Goal: Task Accomplishment & Management: Use online tool/utility

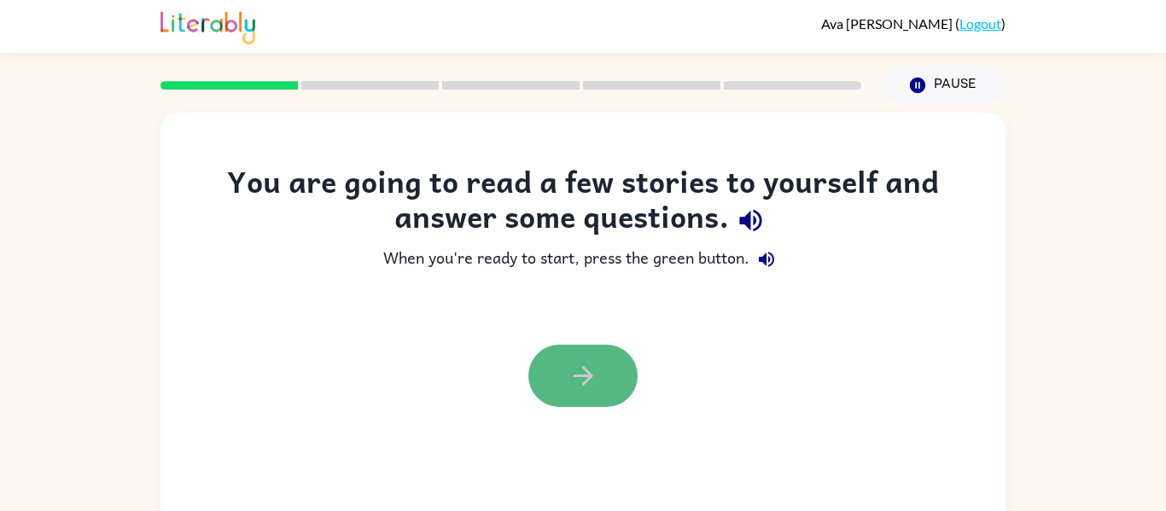
click at [576, 368] on icon "button" at bounding box center [584, 376] width 30 height 30
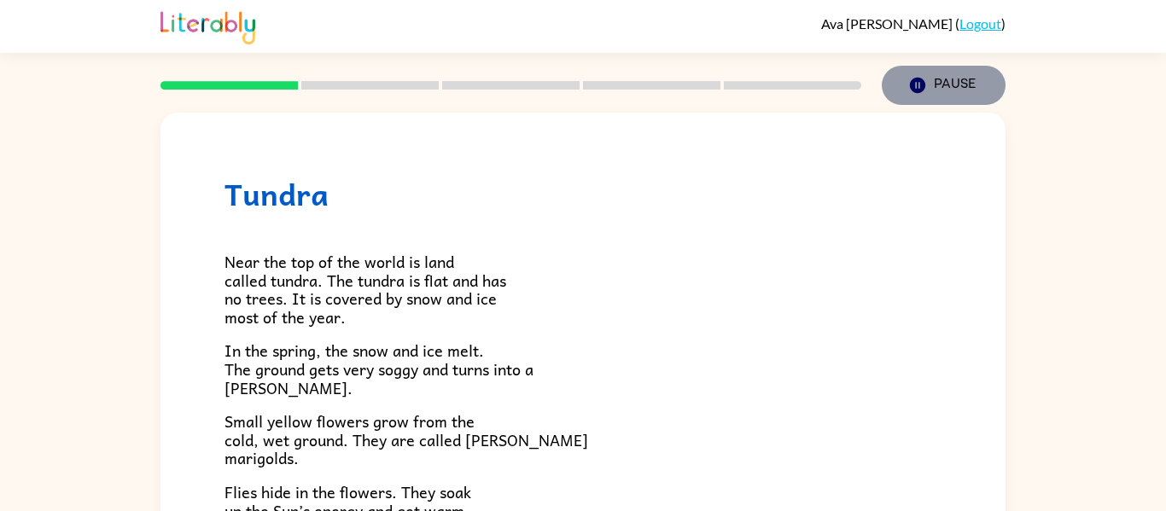
click at [924, 85] on icon "button" at bounding box center [917, 85] width 15 height 15
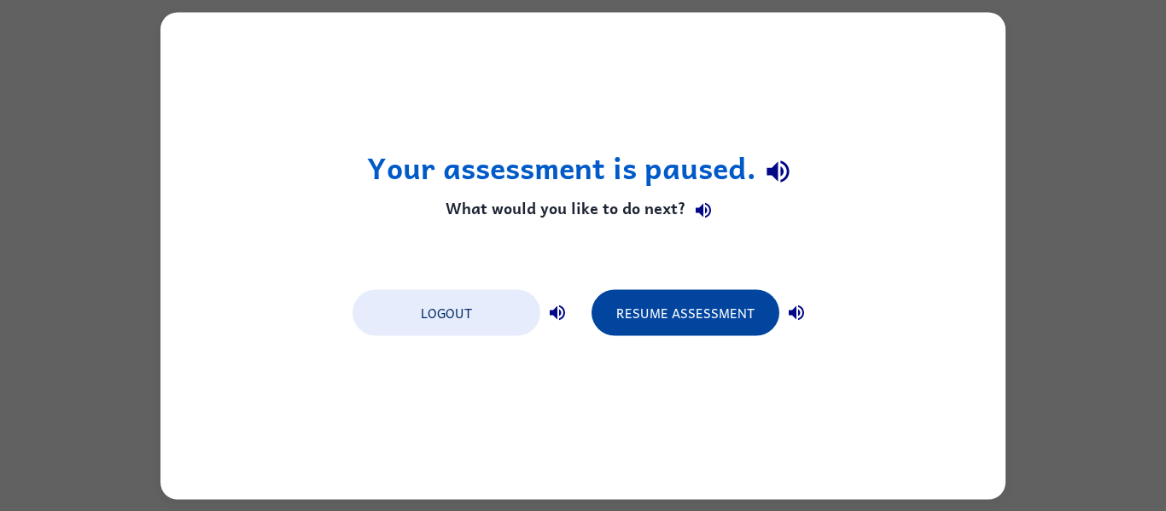
click at [732, 300] on button "Resume Assessment" at bounding box center [686, 312] width 188 height 46
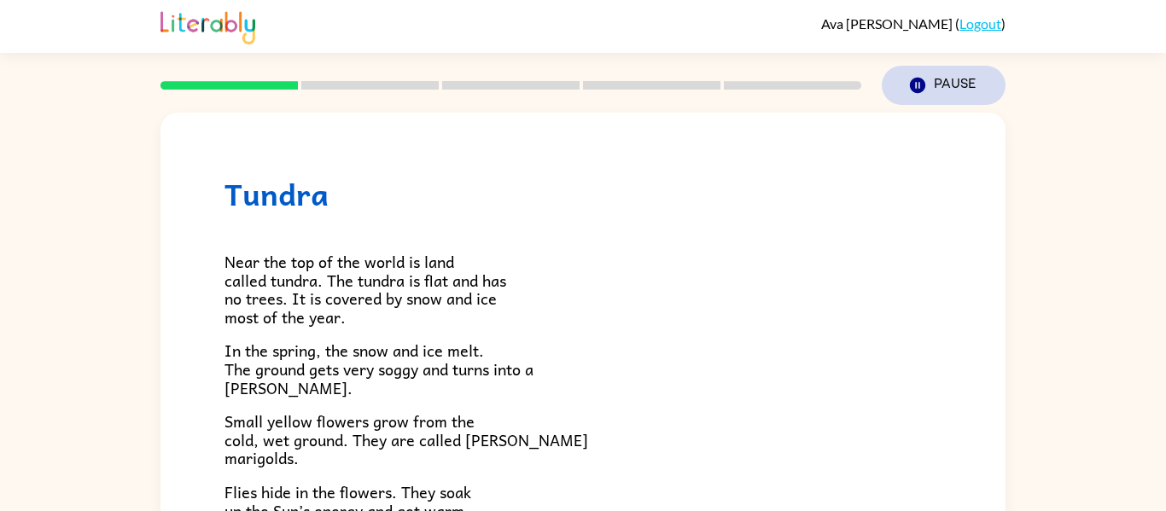
click at [920, 90] on icon "button" at bounding box center [917, 85] width 15 height 15
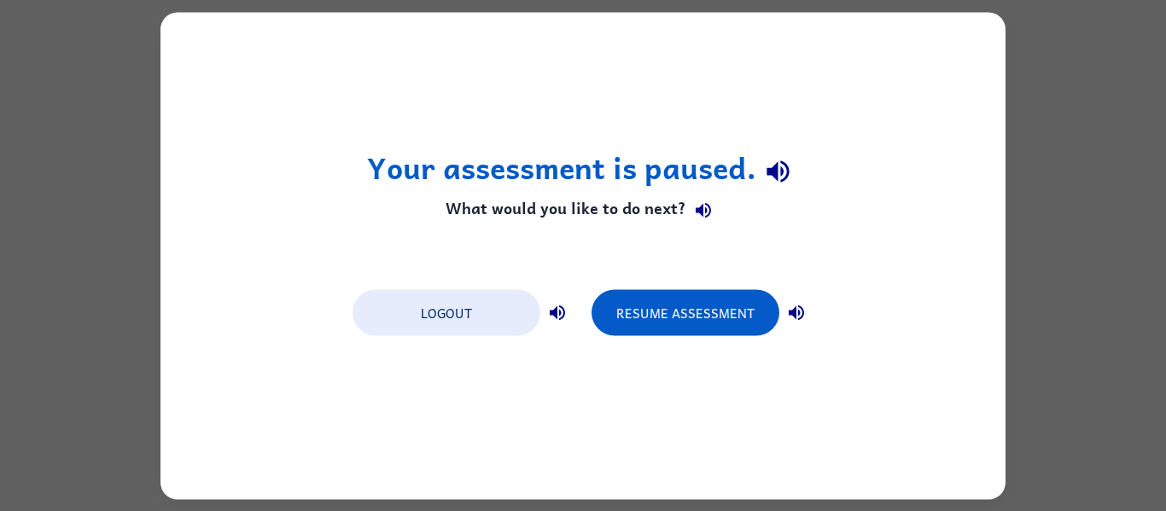
click at [655, 232] on div "Your assessment is paused. What would you like to do next? Logout Resume Assess…" at bounding box center [582, 255] width 845 height 487
click at [773, 169] on icon "button" at bounding box center [778, 172] width 22 height 22
click at [996, 90] on div "Your assessment is paused. What would you like to do next? Logout Resume Assess…" at bounding box center [582, 255] width 845 height 487
click at [1064, 136] on div "Your assessment is paused. What would you like to do next? Logout Resume Assess…" at bounding box center [583, 255] width 1166 height 511
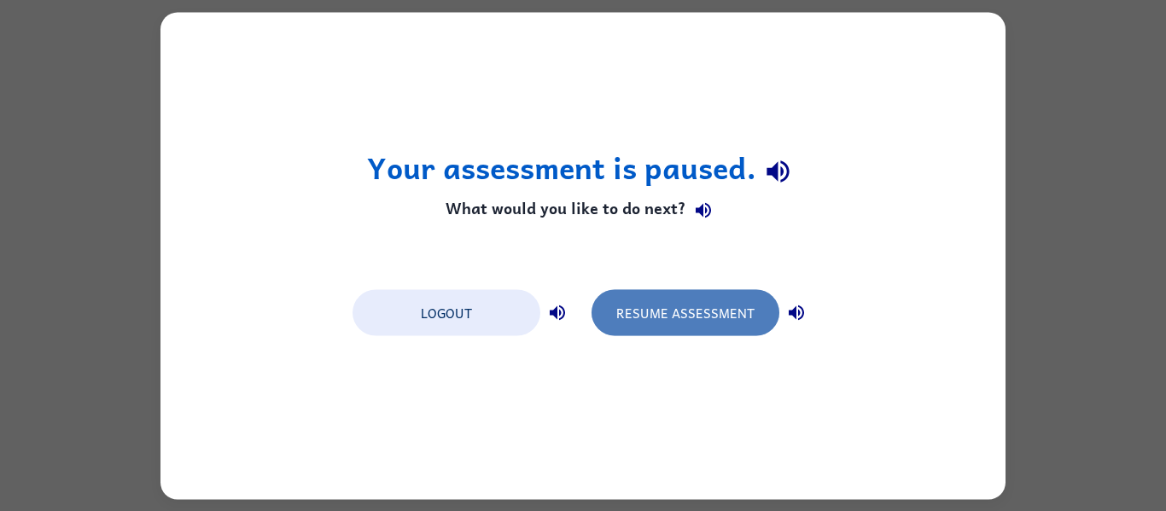
click at [633, 305] on button "Resume Assessment" at bounding box center [686, 312] width 188 height 46
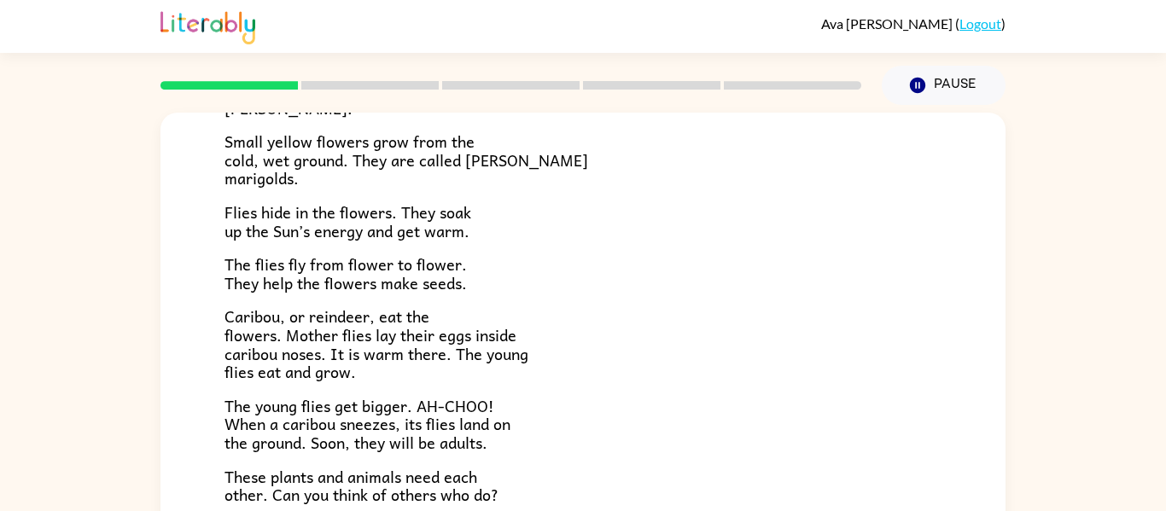
scroll to position [351, 0]
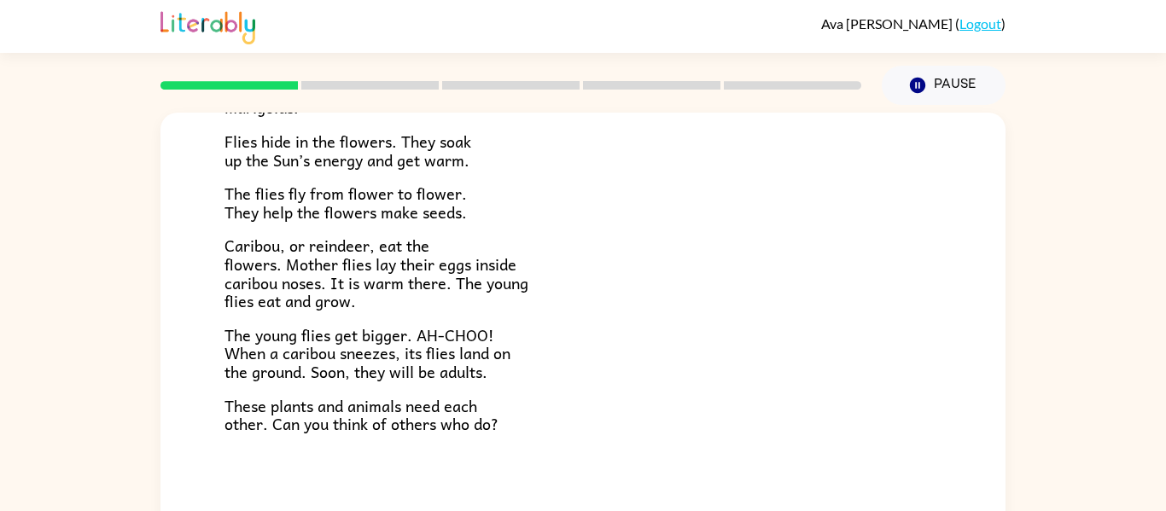
click at [624, 292] on p "Caribou, or reindeer, eat the flowers. Mother flies lay their eggs inside carib…" at bounding box center [583, 272] width 717 height 73
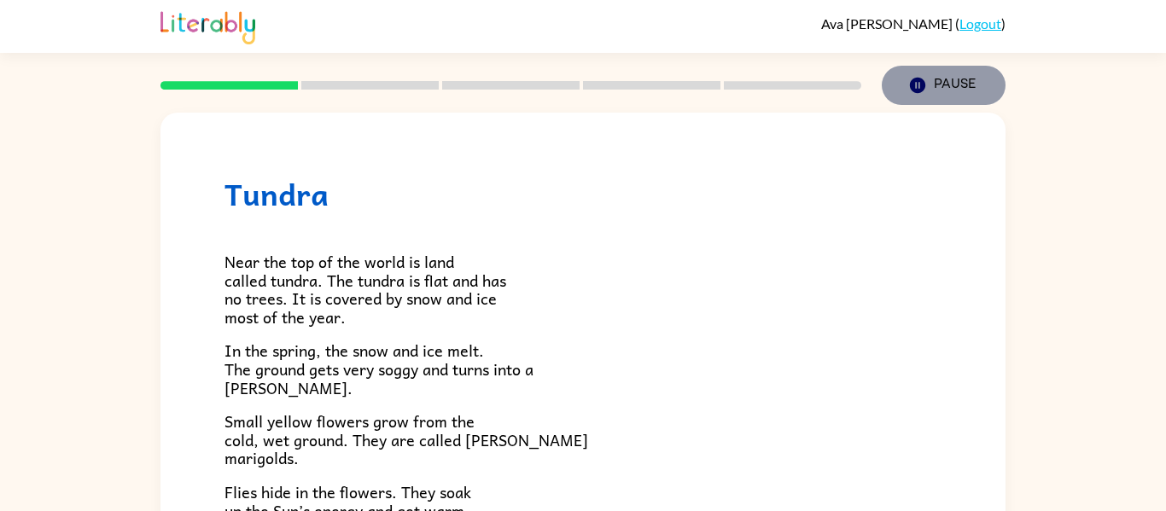
click at [936, 85] on button "Pause Pause" at bounding box center [944, 85] width 124 height 39
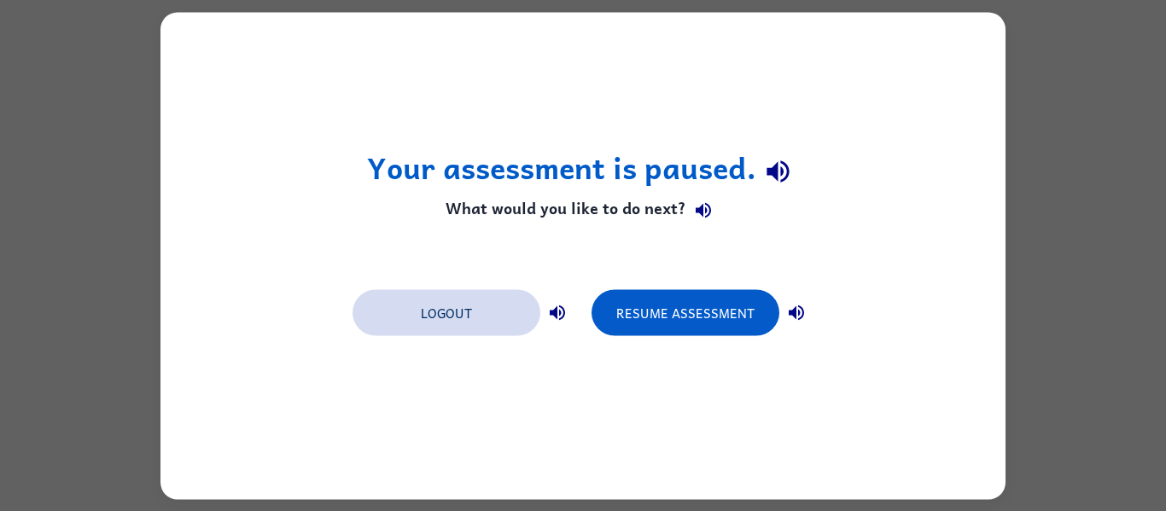
click at [505, 317] on button "Logout" at bounding box center [447, 312] width 188 height 46
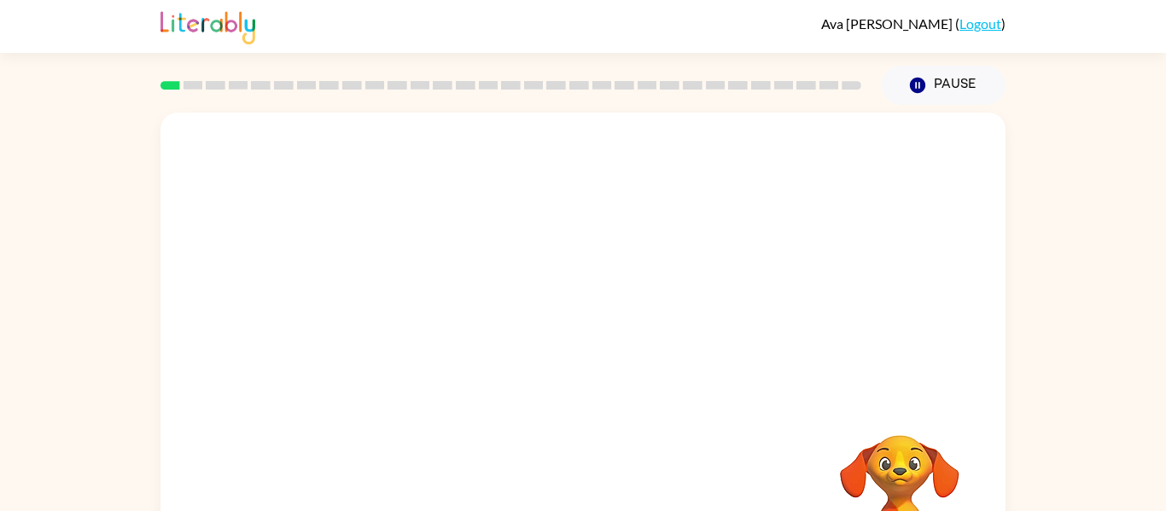
scroll to position [89, 0]
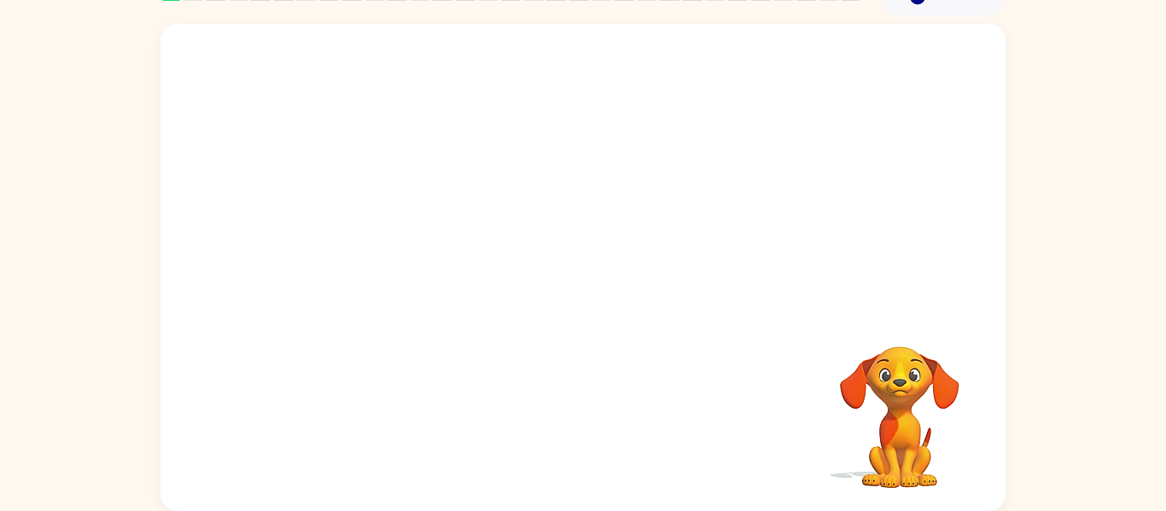
click at [1072, 161] on div "Your browser must support playing .mp4 files to use Literably. Please try using…" at bounding box center [583, 263] width 1166 height 495
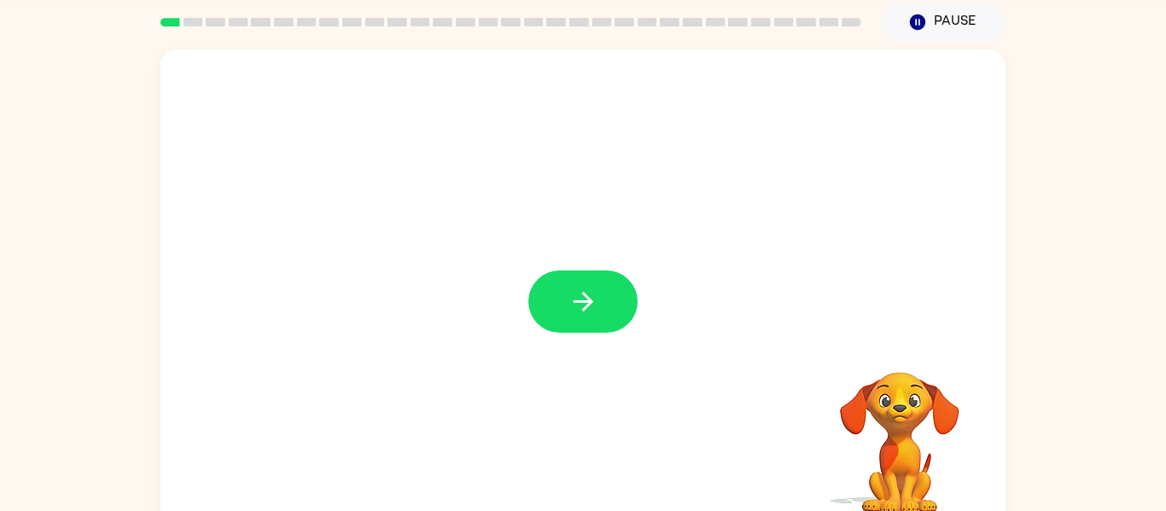
scroll to position [69, 0]
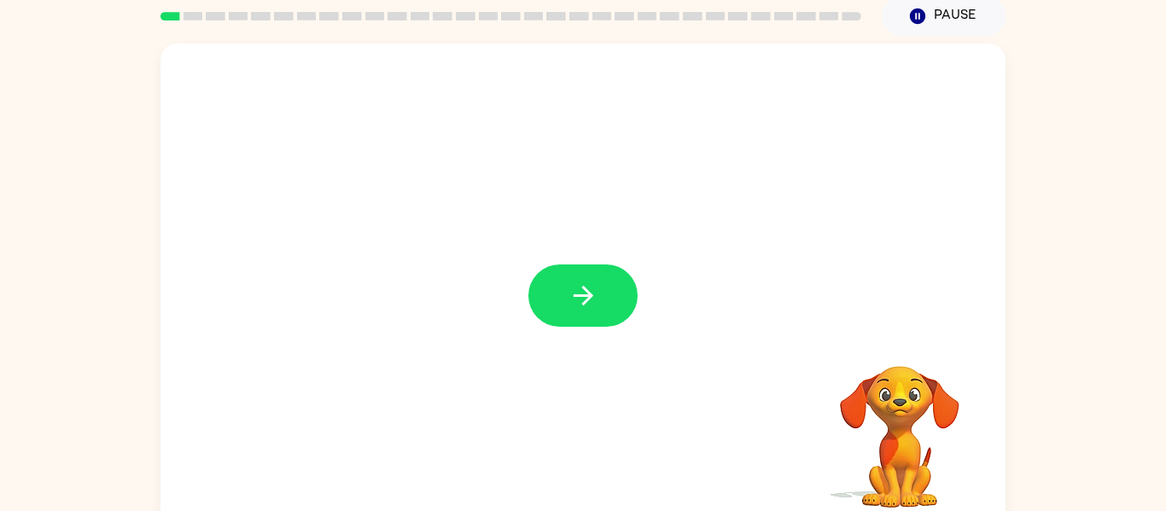
click at [569, 283] on icon "button" at bounding box center [584, 296] width 30 height 30
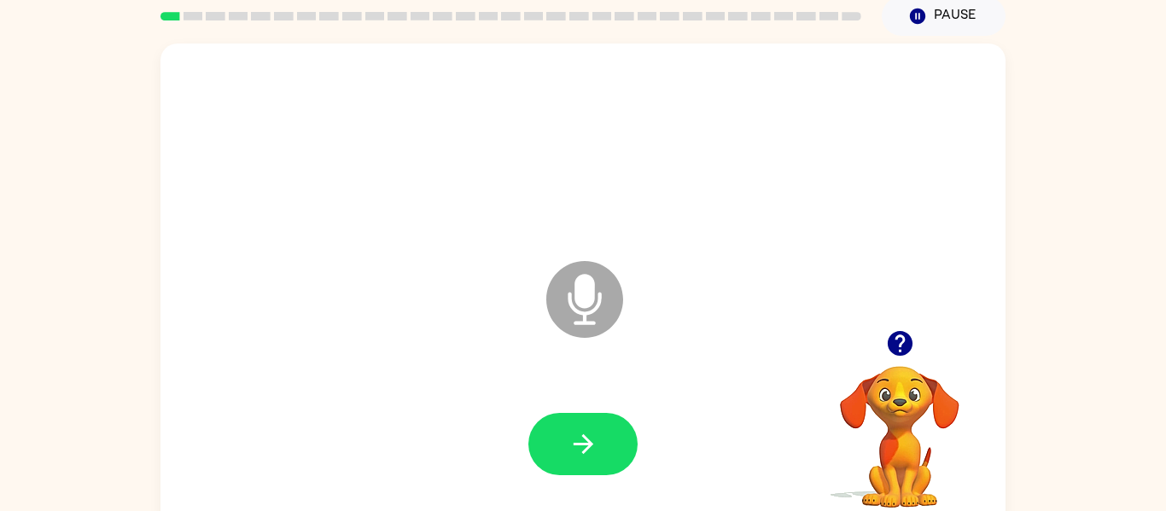
click at [569, 283] on icon at bounding box center [584, 299] width 77 height 77
click at [611, 439] on button "button" at bounding box center [582, 444] width 109 height 62
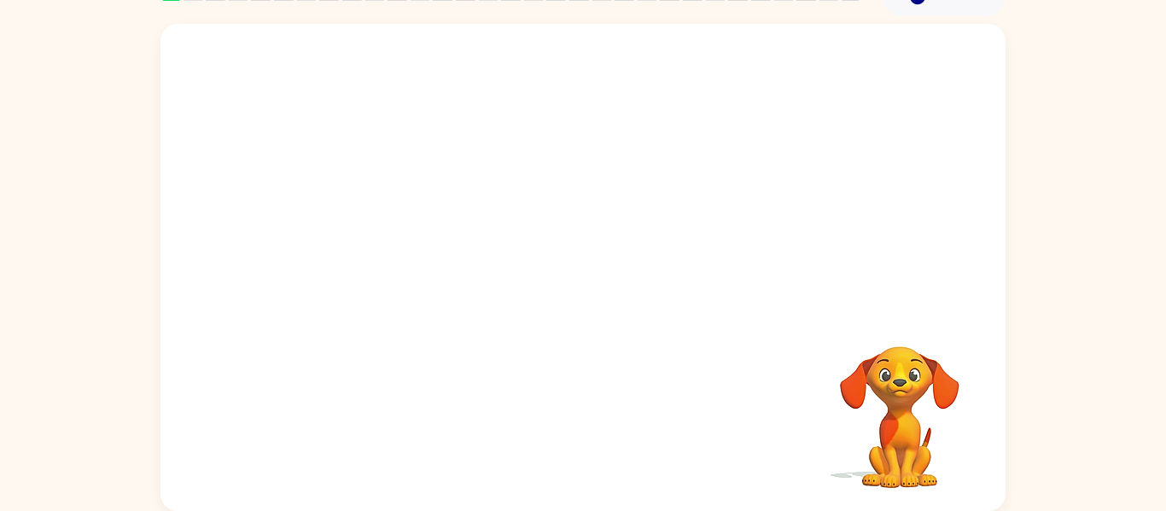
scroll to position [0, 0]
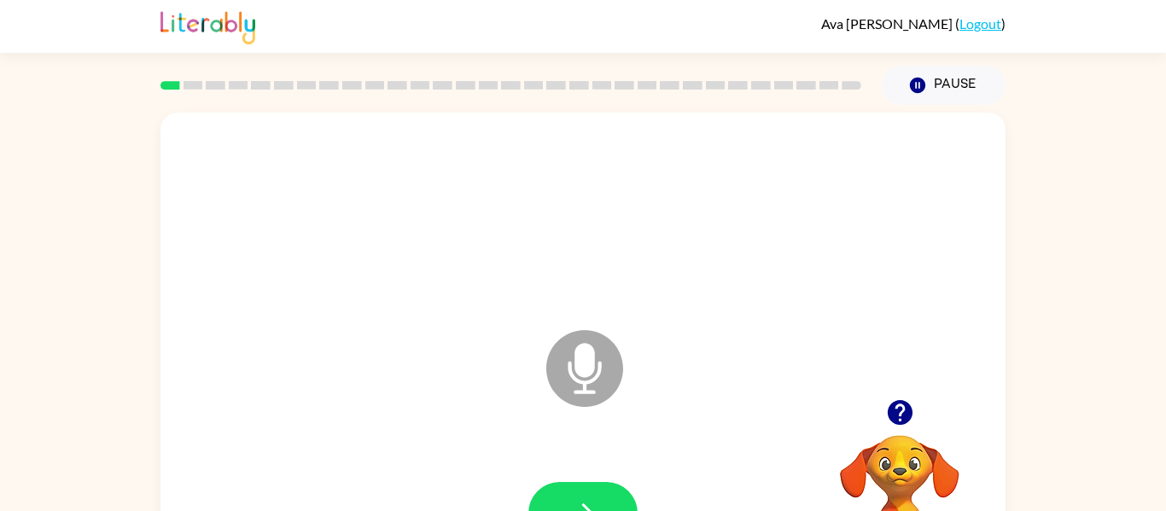
click at [580, 356] on icon "Microphone The Microphone is here when it is your turn to talk" at bounding box center [670, 390] width 256 height 128
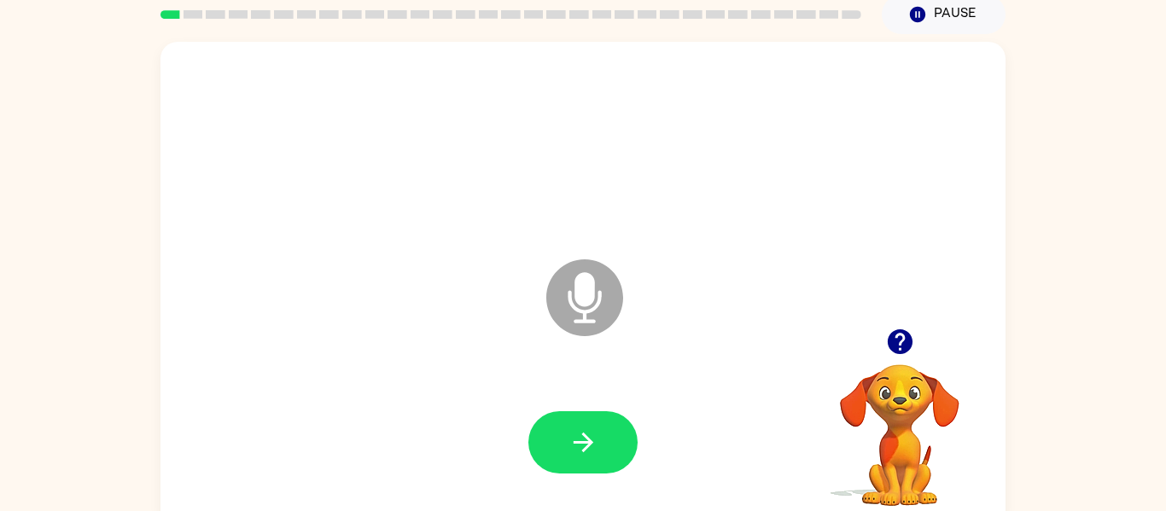
scroll to position [79, 0]
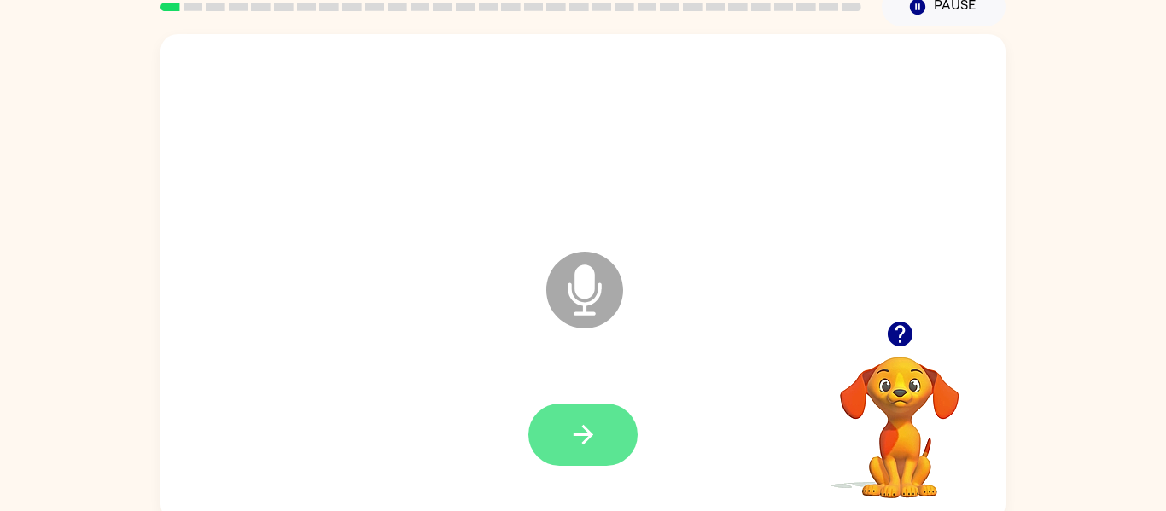
click at [595, 434] on icon "button" at bounding box center [584, 435] width 30 height 30
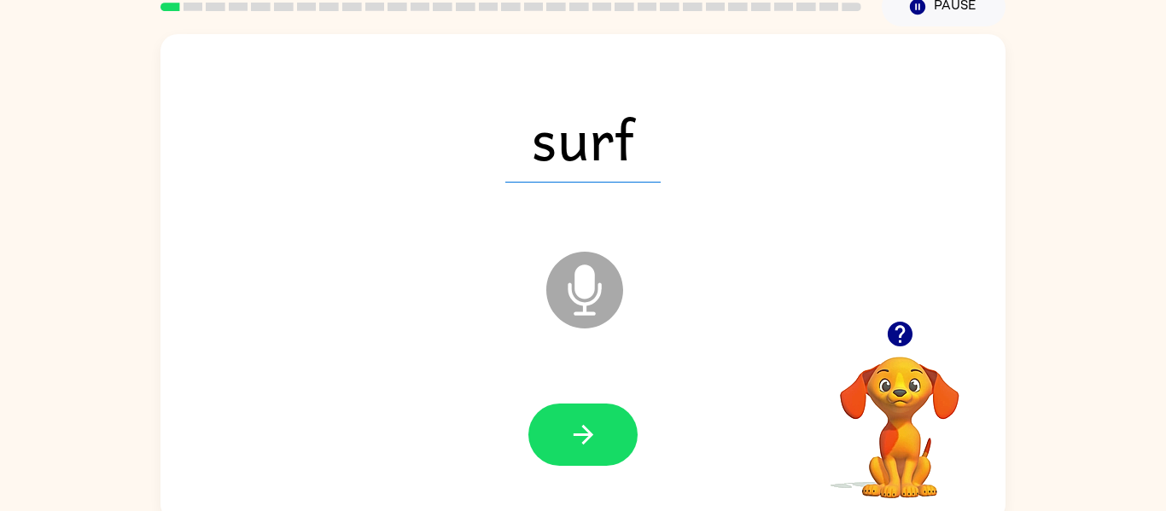
click at [593, 422] on icon "button" at bounding box center [584, 435] width 30 height 30
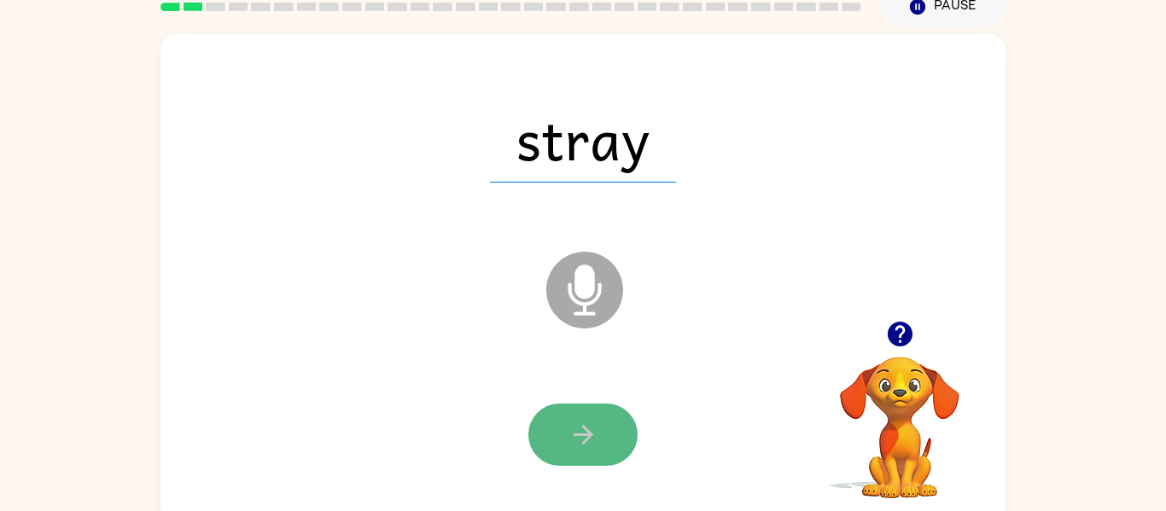
click at [593, 423] on icon "button" at bounding box center [584, 435] width 30 height 30
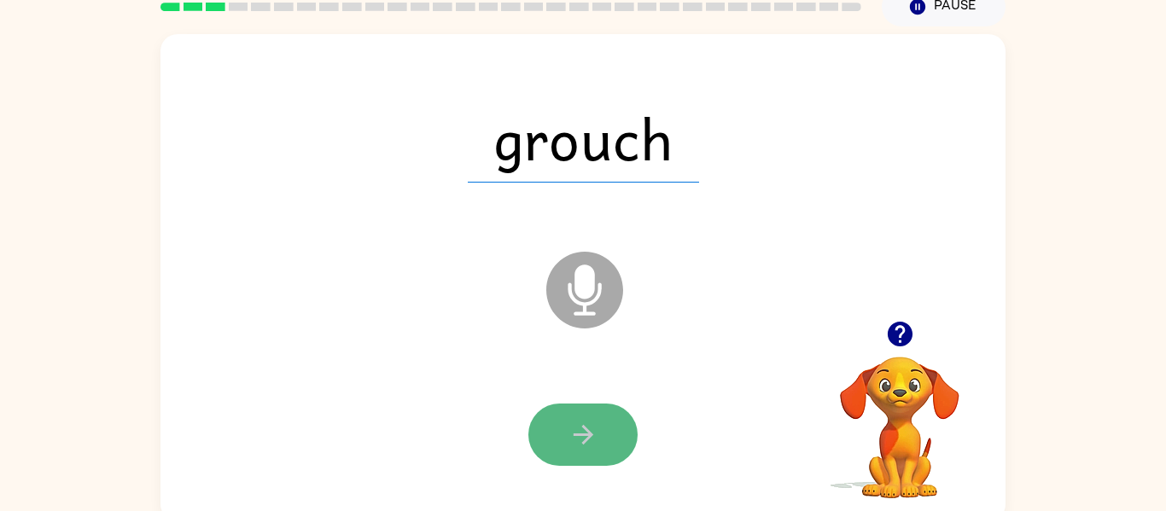
click at [592, 423] on icon "button" at bounding box center [584, 435] width 30 height 30
click at [593, 423] on icon "button" at bounding box center [584, 435] width 30 height 30
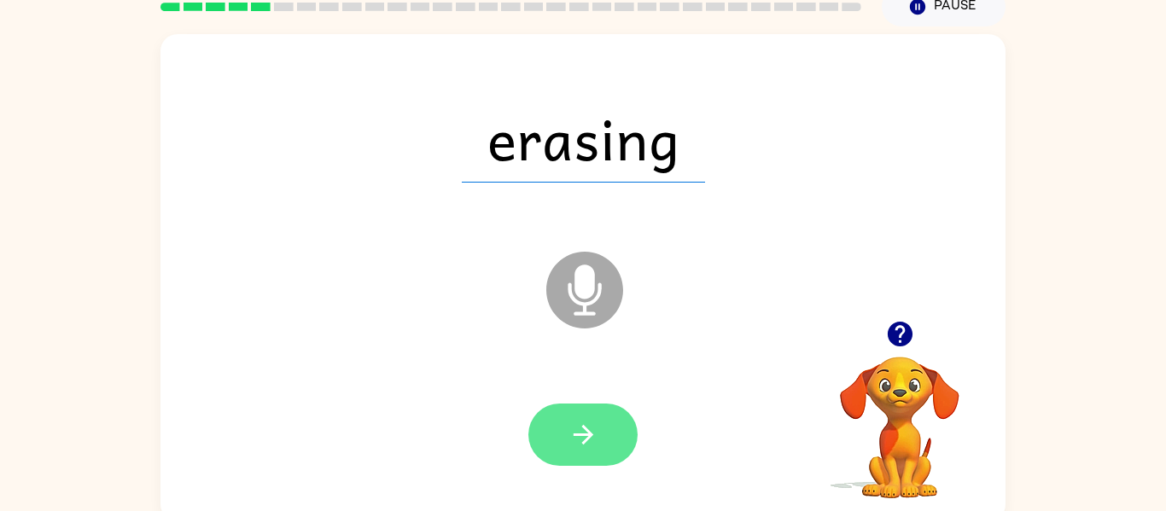
click at [600, 430] on button "button" at bounding box center [582, 435] width 109 height 62
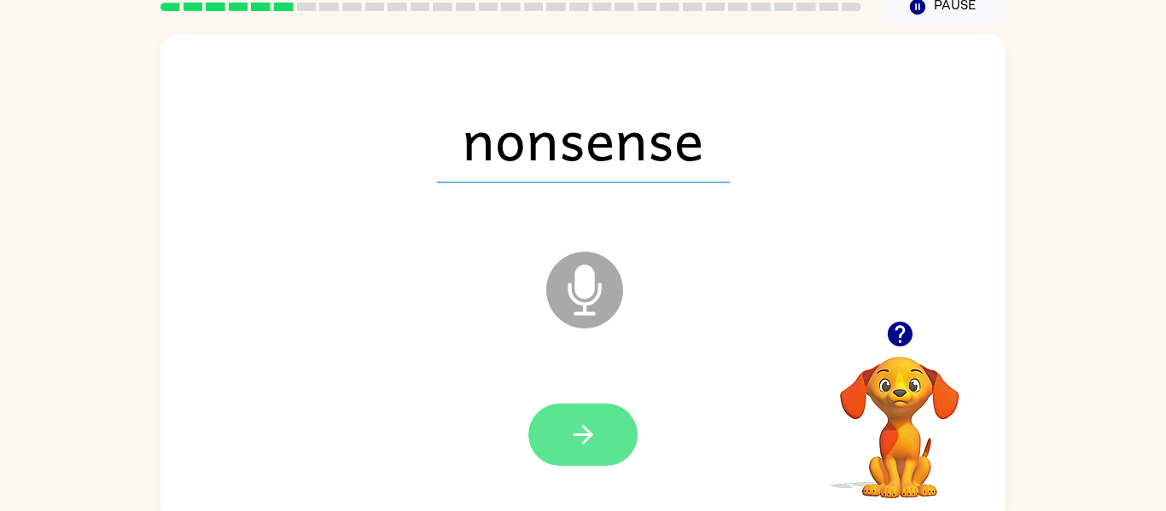
click at [596, 423] on icon "button" at bounding box center [584, 435] width 30 height 30
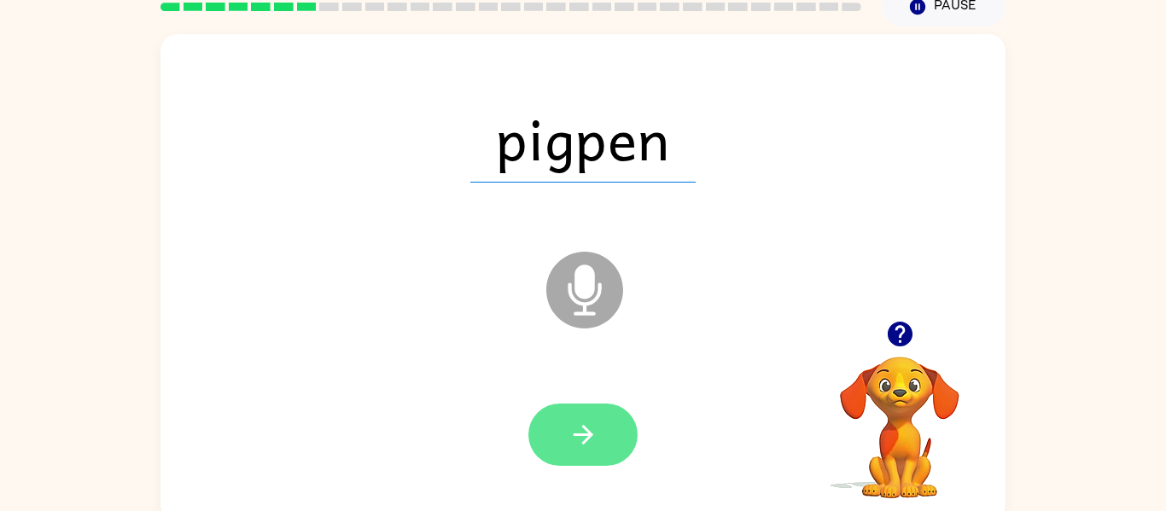
click at [590, 424] on icon "button" at bounding box center [584, 435] width 30 height 30
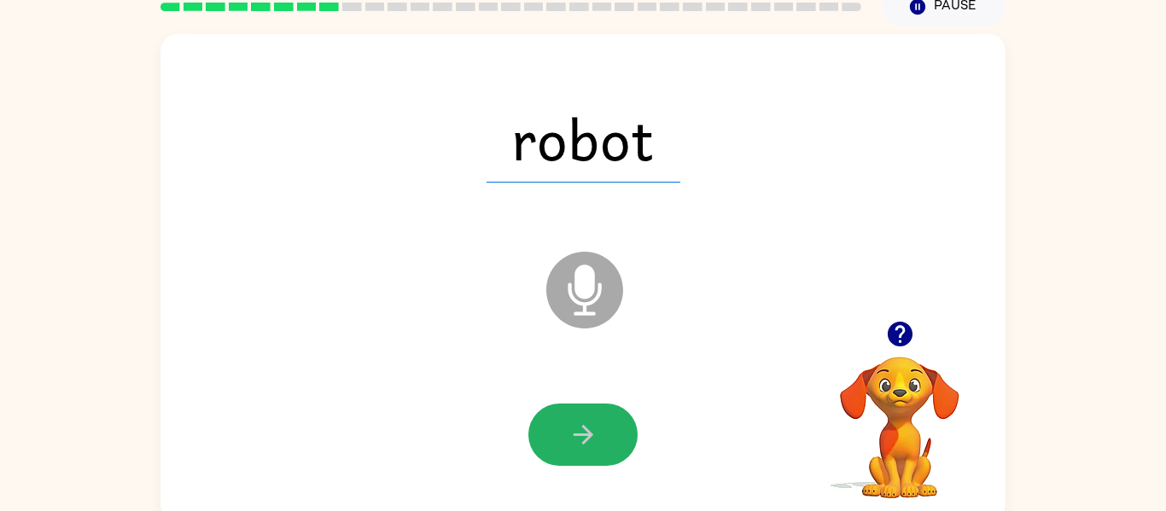
click at [590, 424] on icon "button" at bounding box center [584, 435] width 30 height 30
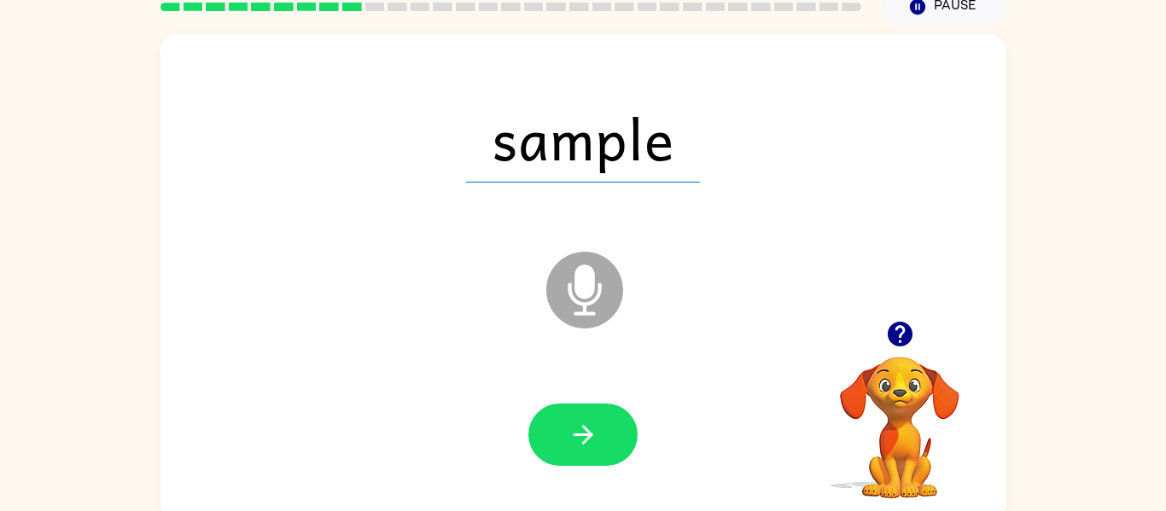
click at [590, 424] on icon "button" at bounding box center [584, 435] width 30 height 30
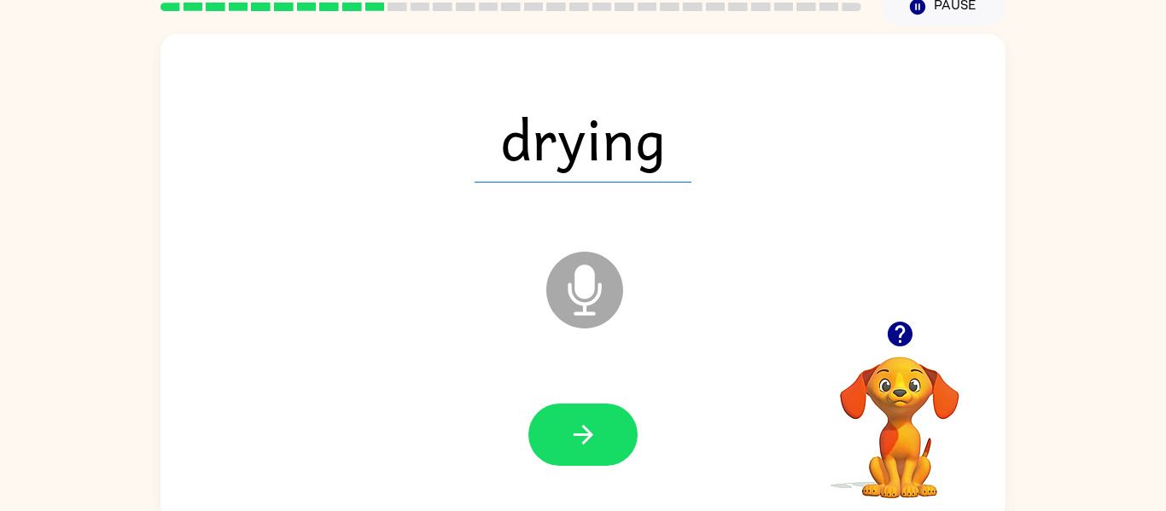
click at [592, 423] on icon "button" at bounding box center [584, 435] width 30 height 30
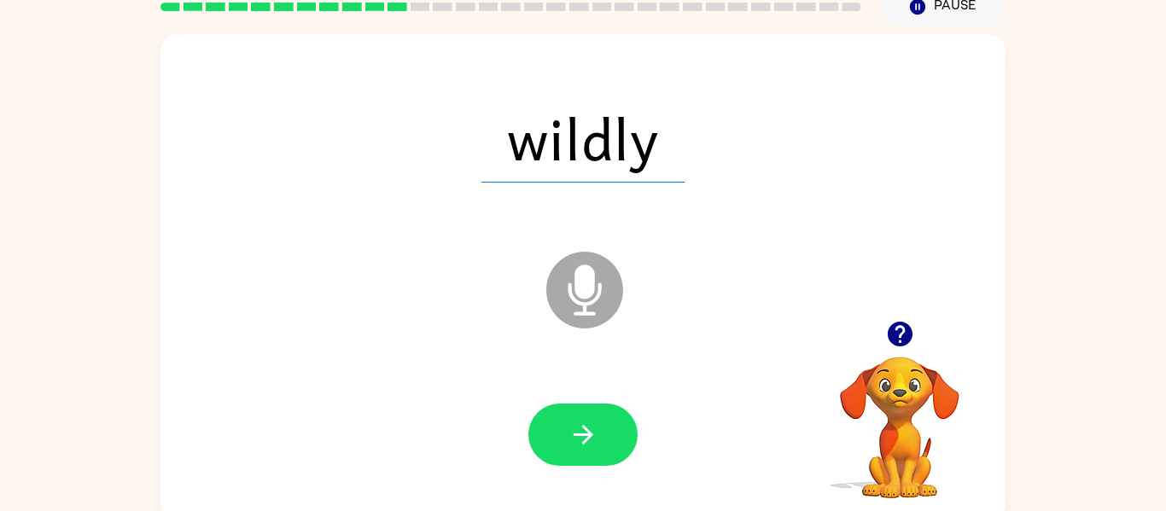
click at [592, 423] on icon "button" at bounding box center [584, 435] width 30 height 30
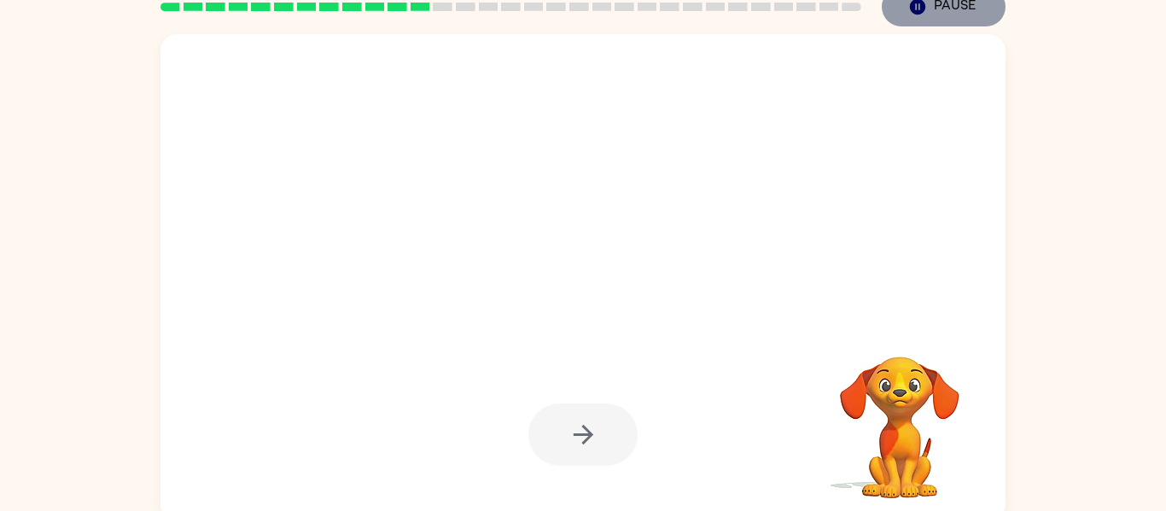
click at [919, 22] on button "Pause Pause" at bounding box center [944, 6] width 124 height 39
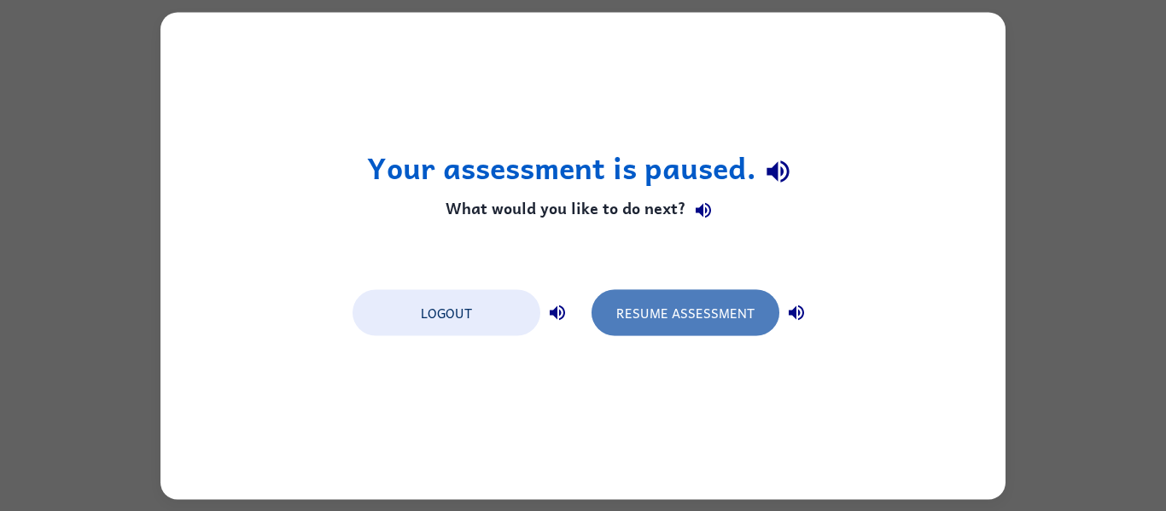
click at [668, 325] on button "Resume Assessment" at bounding box center [686, 312] width 188 height 46
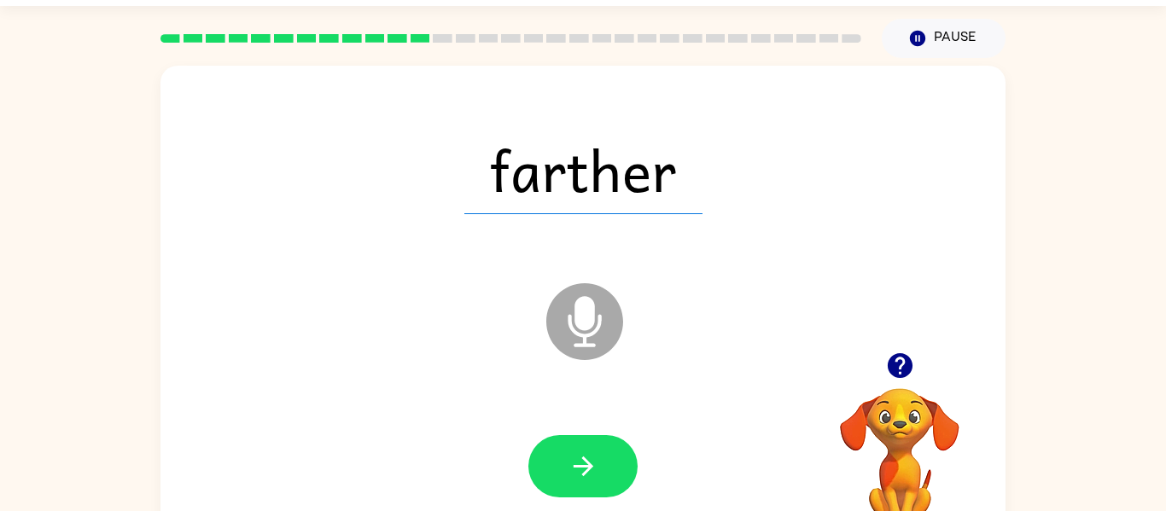
scroll to position [52, 0]
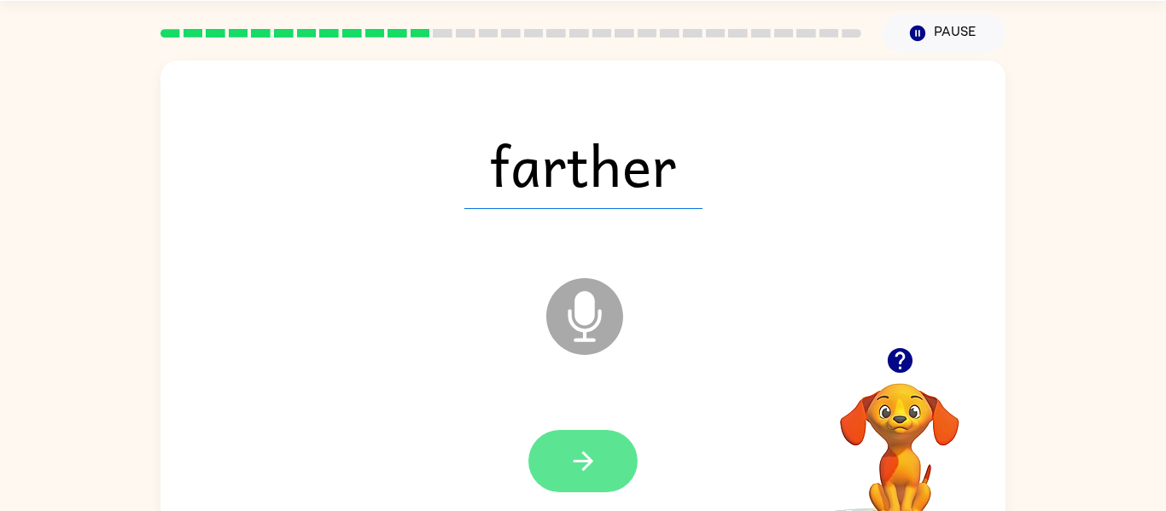
click at [589, 458] on icon "button" at bounding box center [583, 462] width 20 height 20
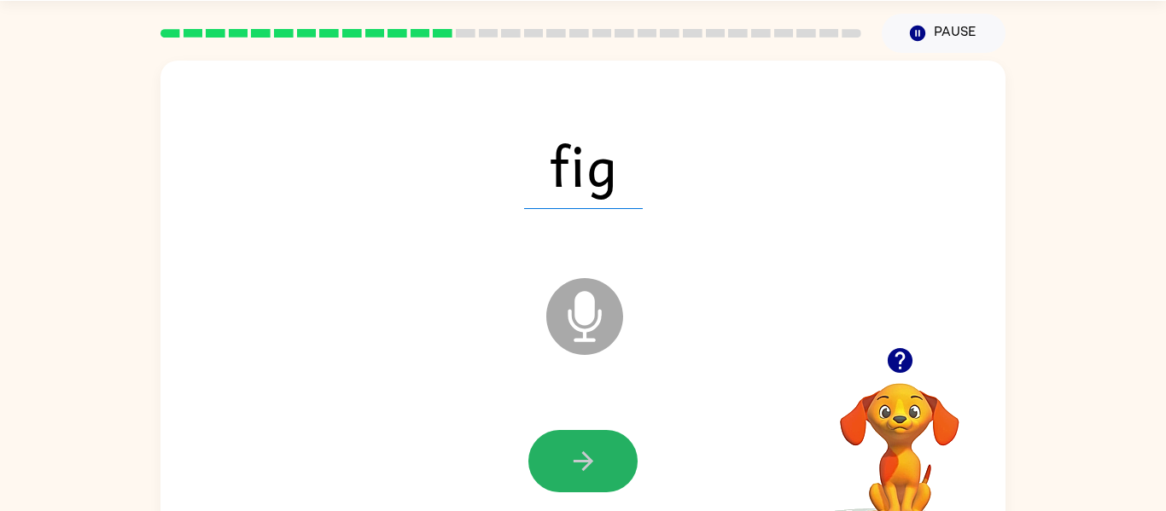
click at [589, 458] on icon "button" at bounding box center [583, 462] width 20 height 20
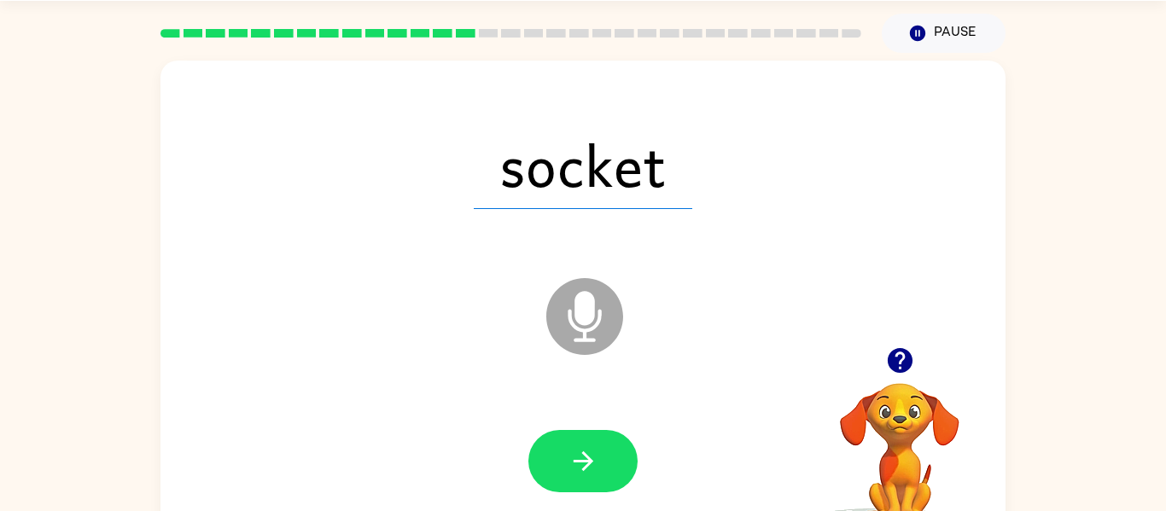
click at [589, 458] on icon "button" at bounding box center [583, 462] width 20 height 20
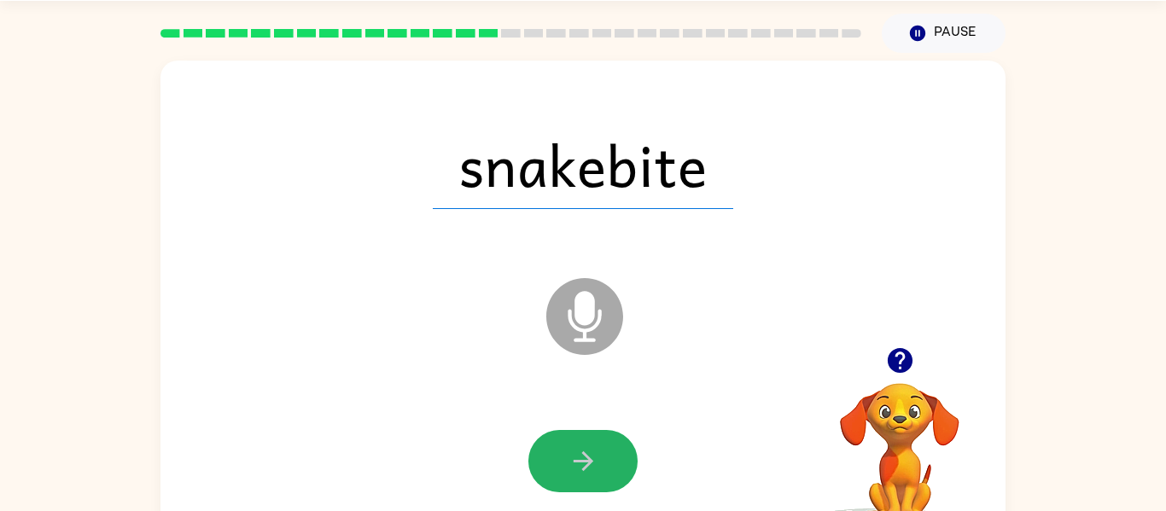
click at [589, 458] on icon "button" at bounding box center [583, 462] width 20 height 20
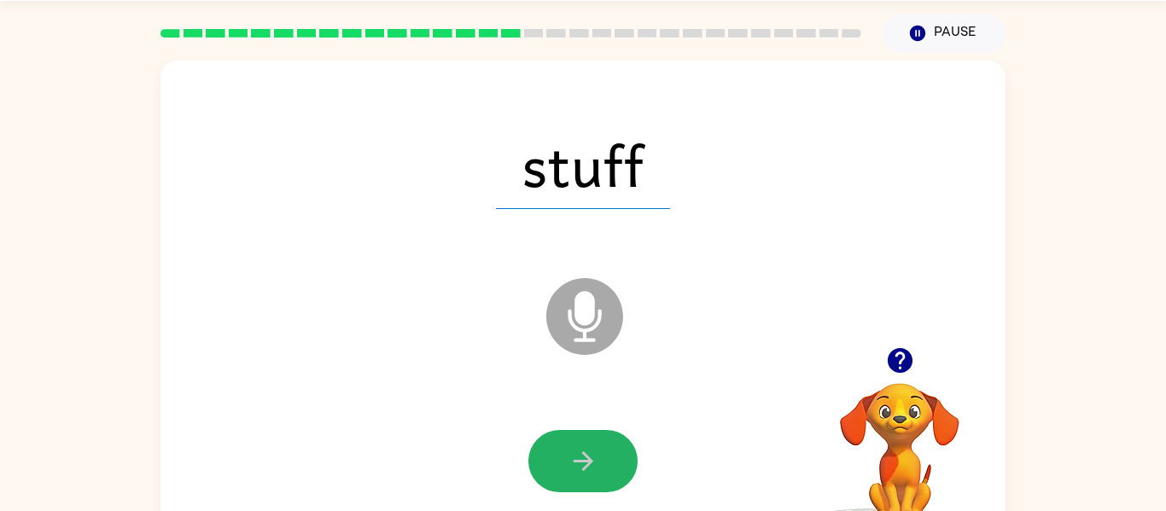
click at [589, 458] on icon "button" at bounding box center [583, 462] width 20 height 20
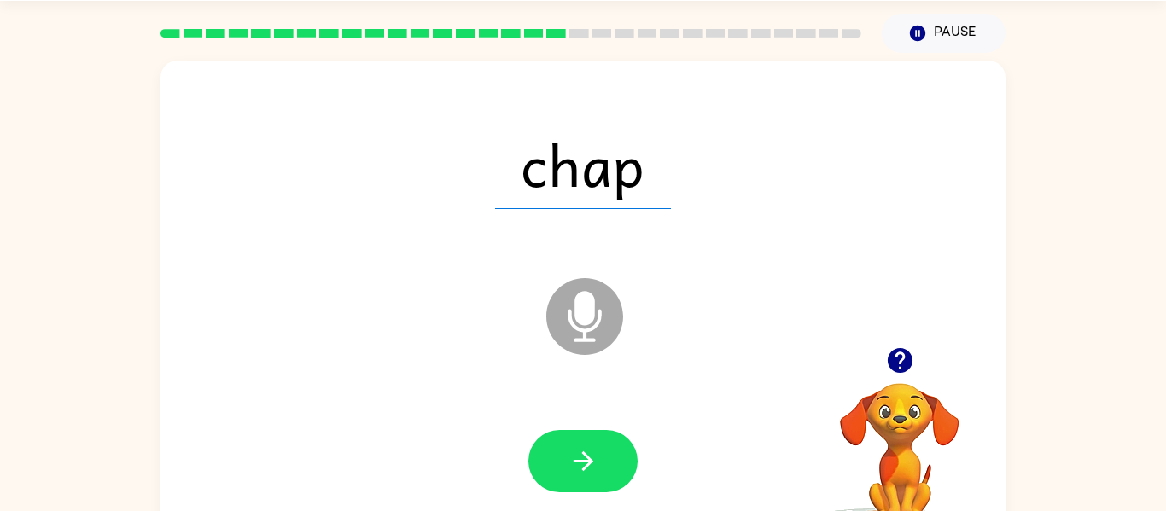
click at [589, 458] on icon "button" at bounding box center [583, 462] width 20 height 20
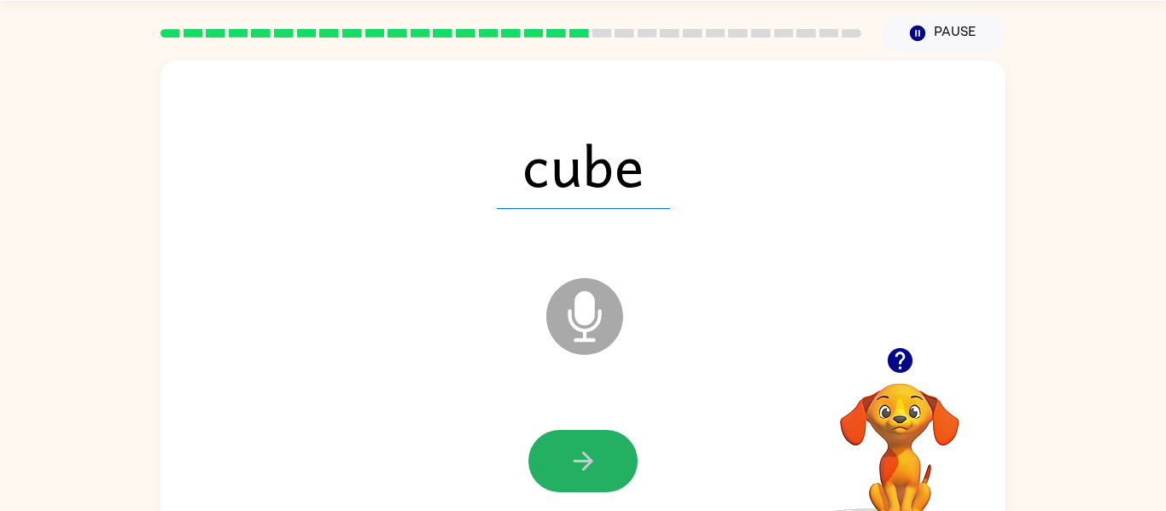
click at [589, 458] on icon "button" at bounding box center [583, 462] width 20 height 20
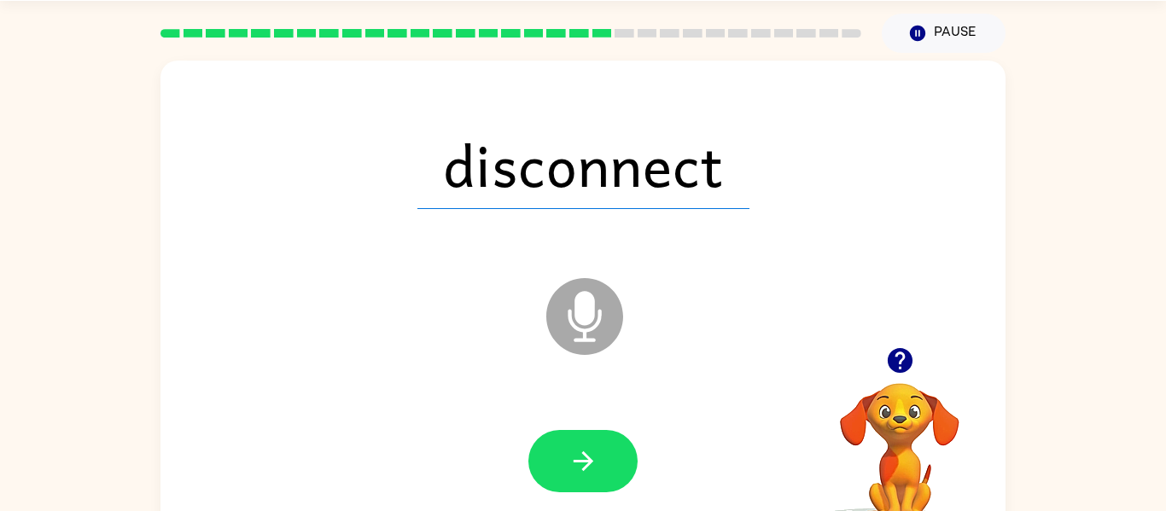
click at [589, 458] on icon "button" at bounding box center [583, 462] width 20 height 20
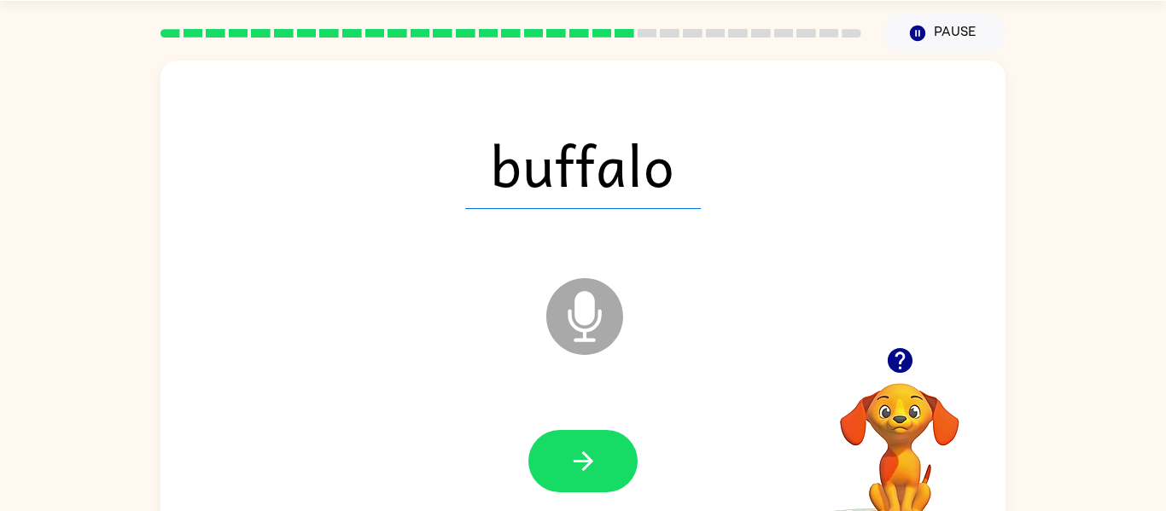
click at [589, 458] on icon "button" at bounding box center [583, 462] width 20 height 20
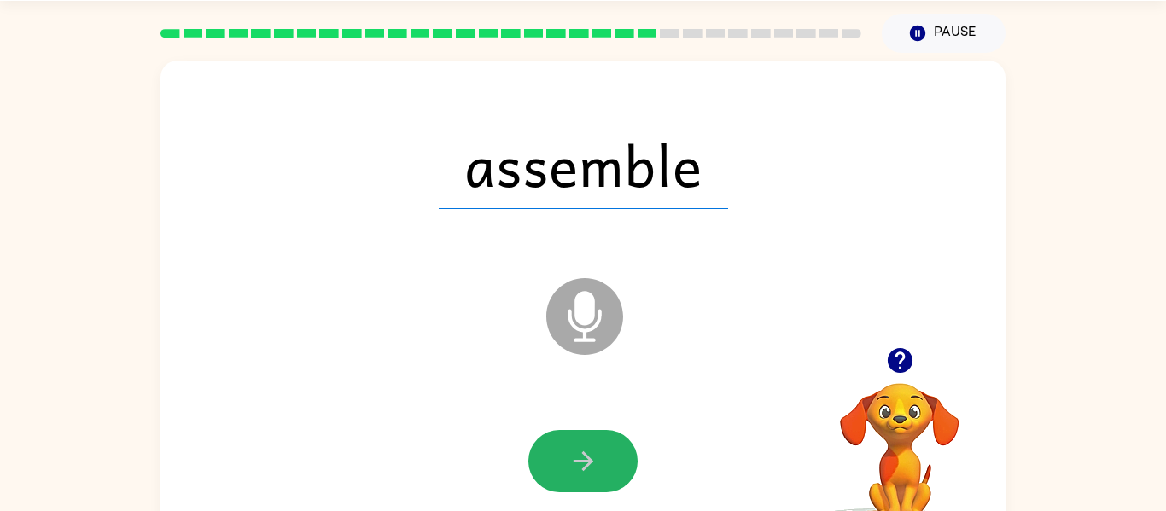
click at [589, 458] on icon "button" at bounding box center [583, 462] width 20 height 20
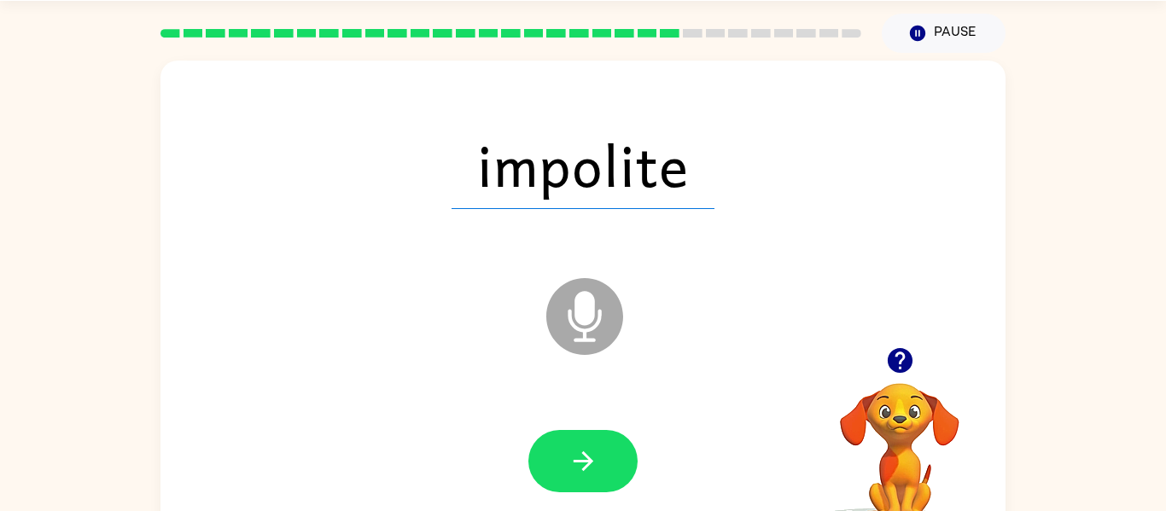
click at [589, 458] on icon "button" at bounding box center [583, 462] width 20 height 20
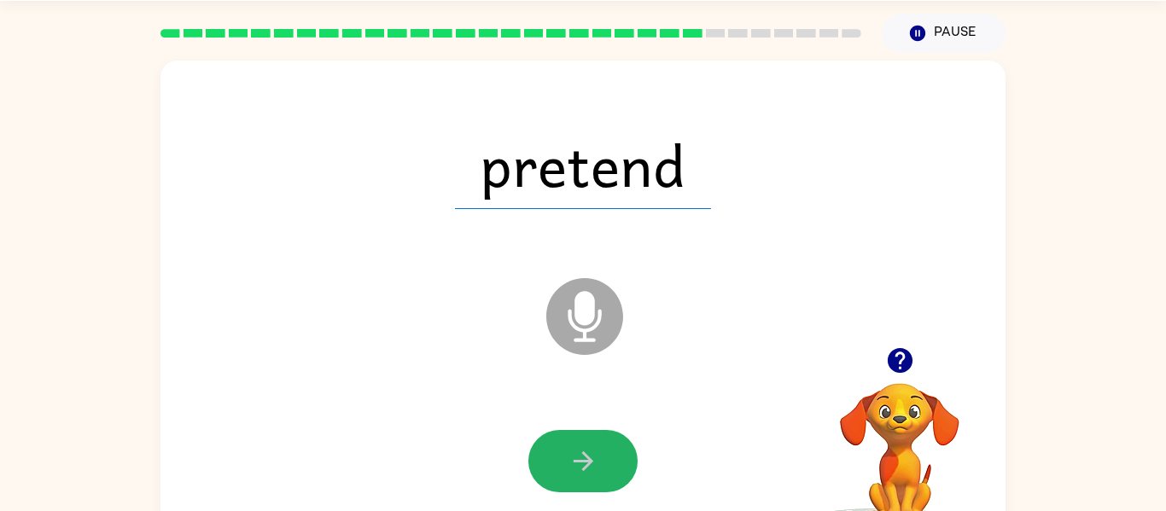
click at [589, 458] on icon "button" at bounding box center [583, 462] width 20 height 20
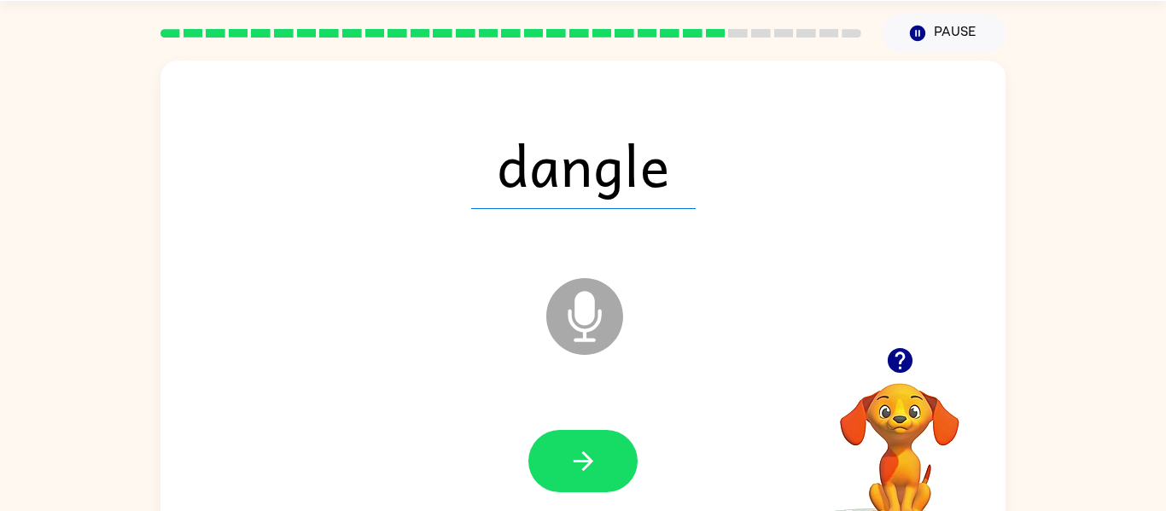
click at [589, 458] on icon "button" at bounding box center [583, 462] width 20 height 20
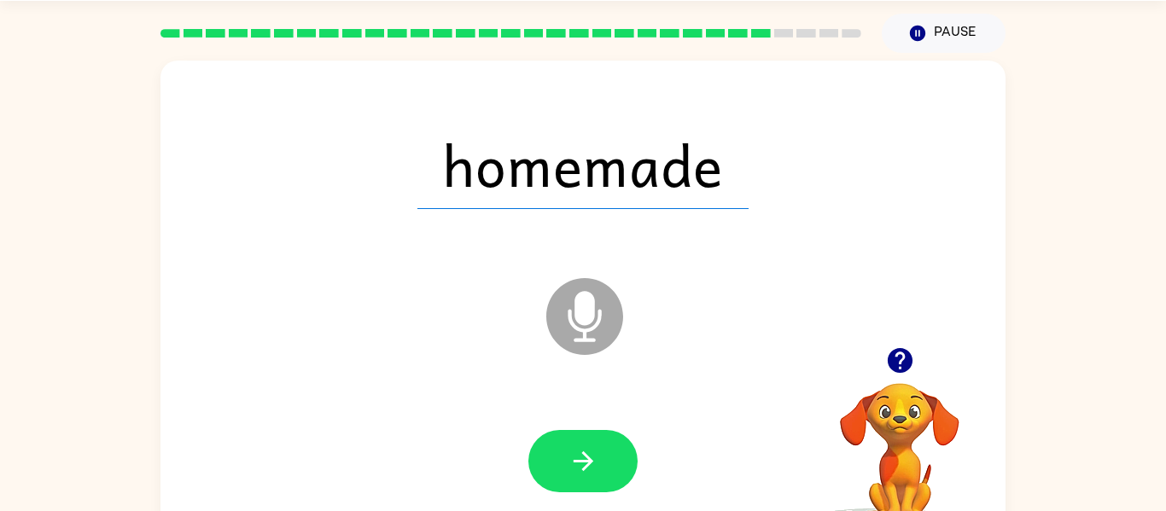
click at [589, 458] on icon "button" at bounding box center [583, 462] width 20 height 20
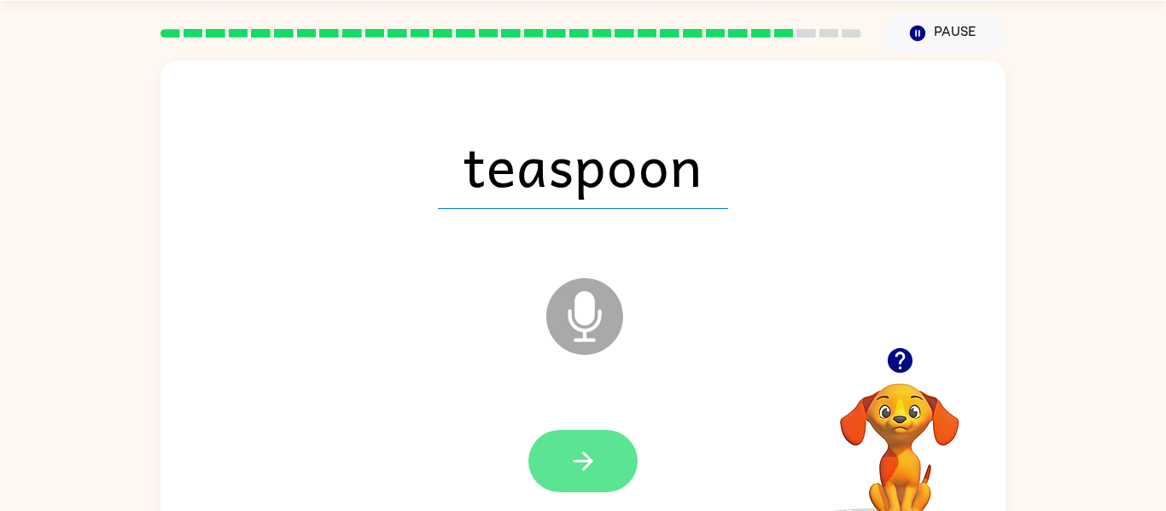
click at [589, 458] on icon "button" at bounding box center [583, 462] width 20 height 20
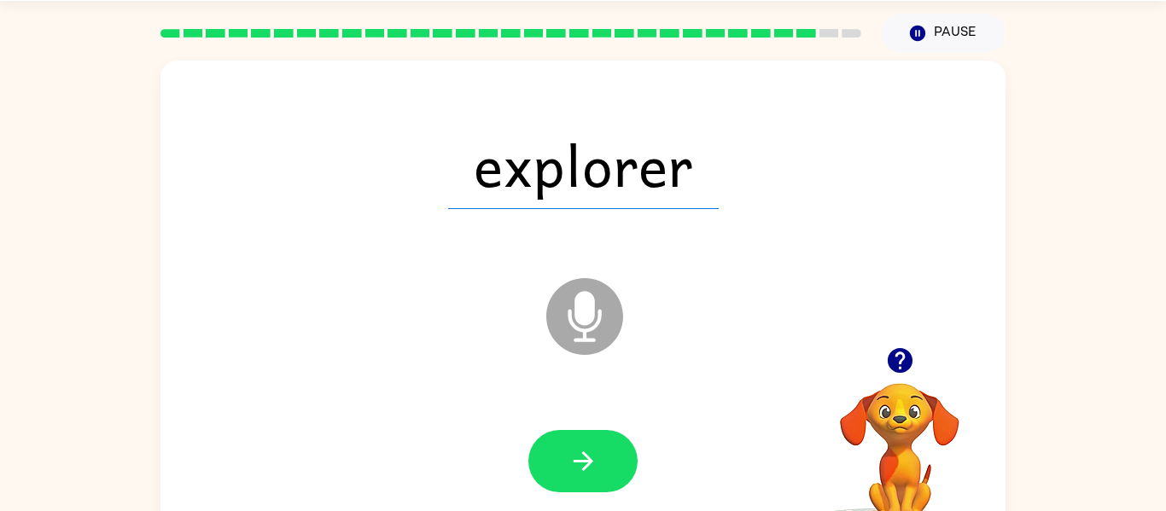
click at [589, 458] on icon "button" at bounding box center [583, 462] width 20 height 20
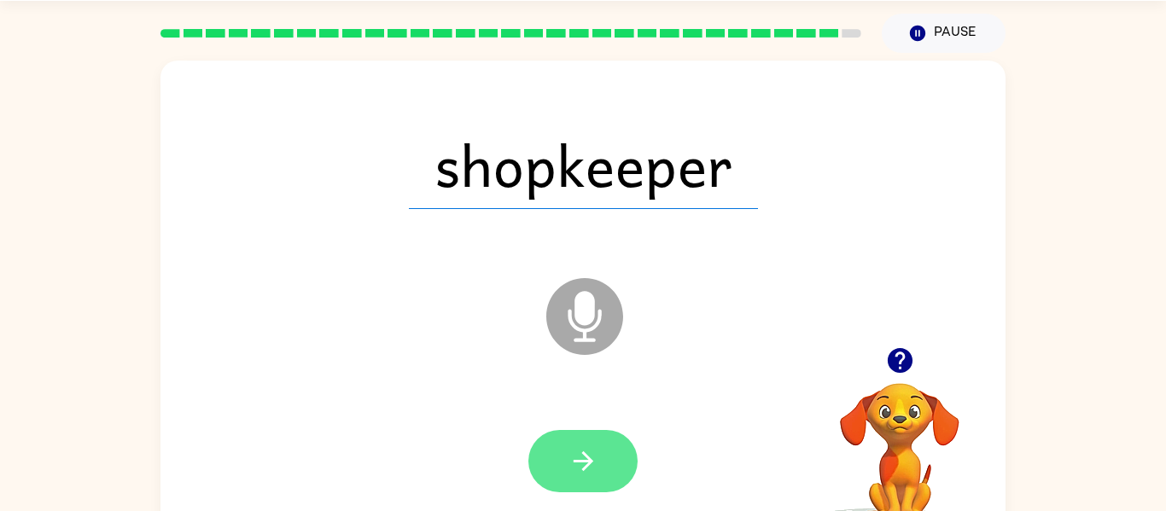
click at [588, 459] on icon "button" at bounding box center [583, 462] width 20 height 20
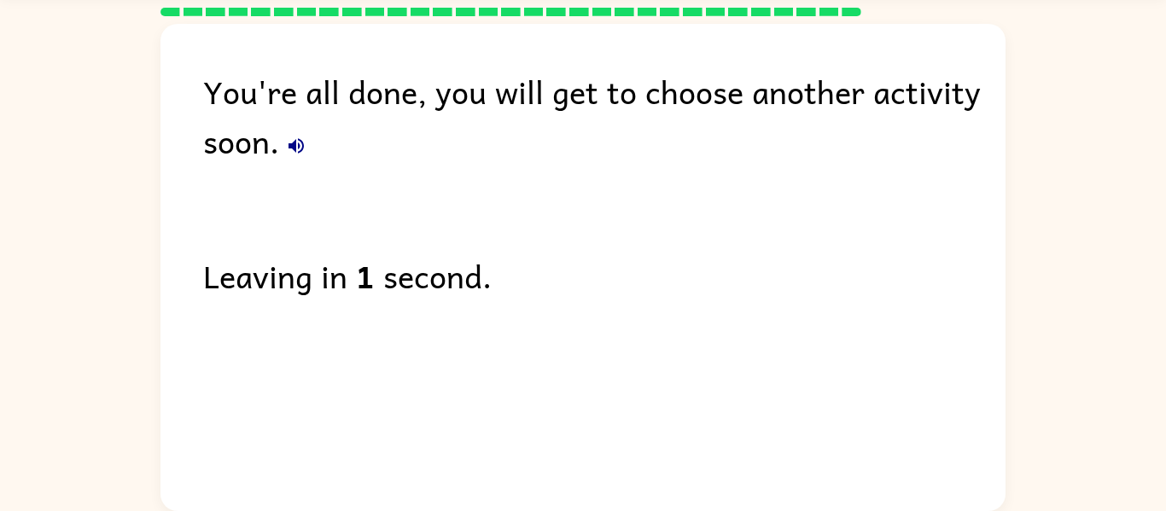
scroll to position [55, 0]
